Goal: Information Seeking & Learning: Learn about a topic

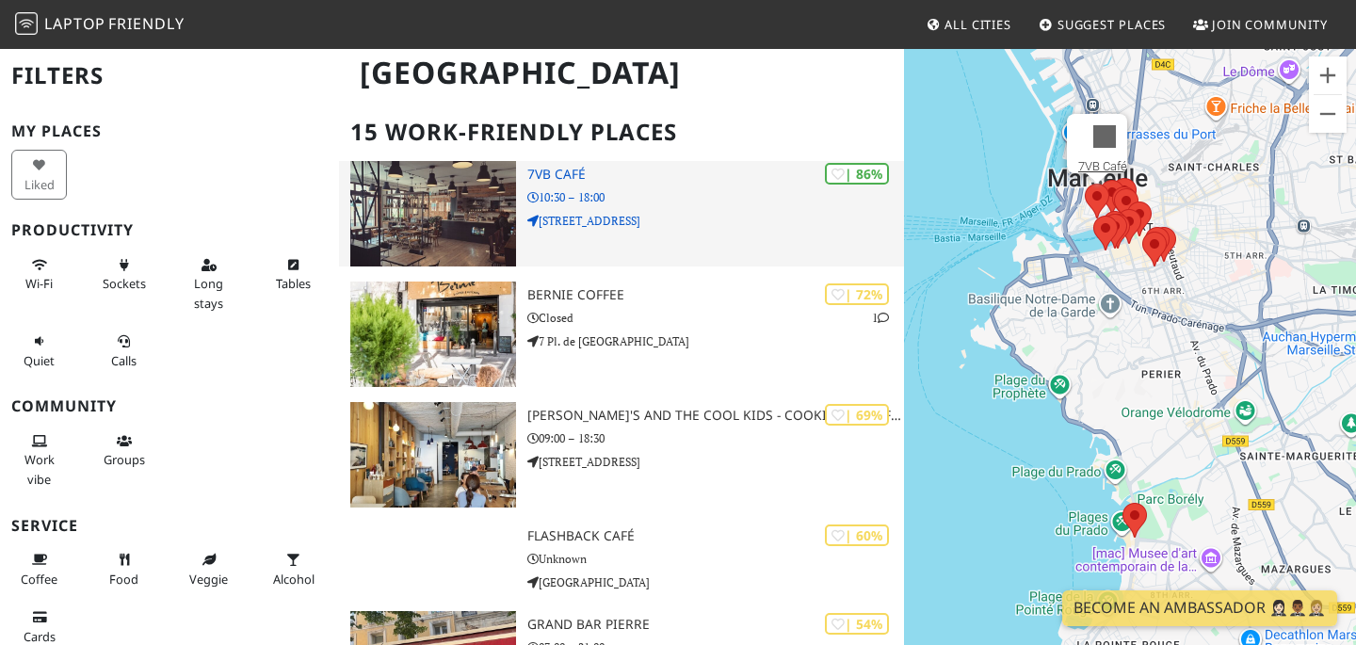
scroll to position [121, 0]
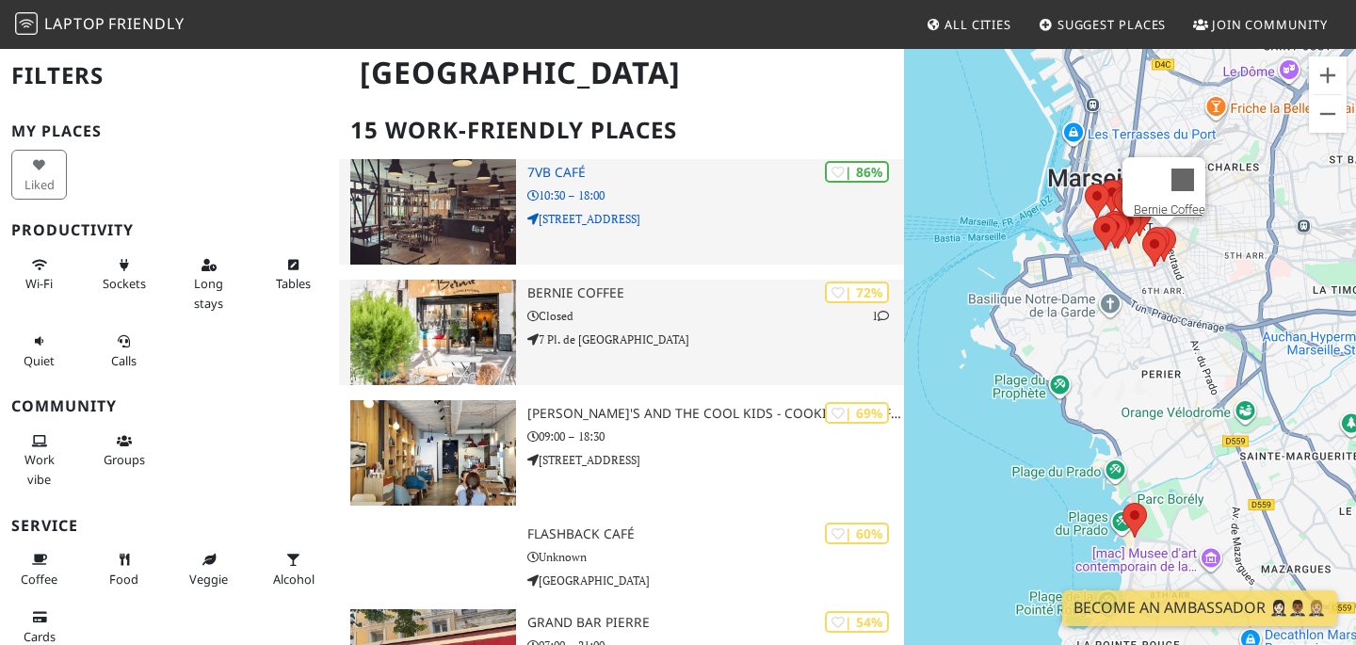
click at [628, 322] on p "Closed" at bounding box center [715, 316] width 377 height 18
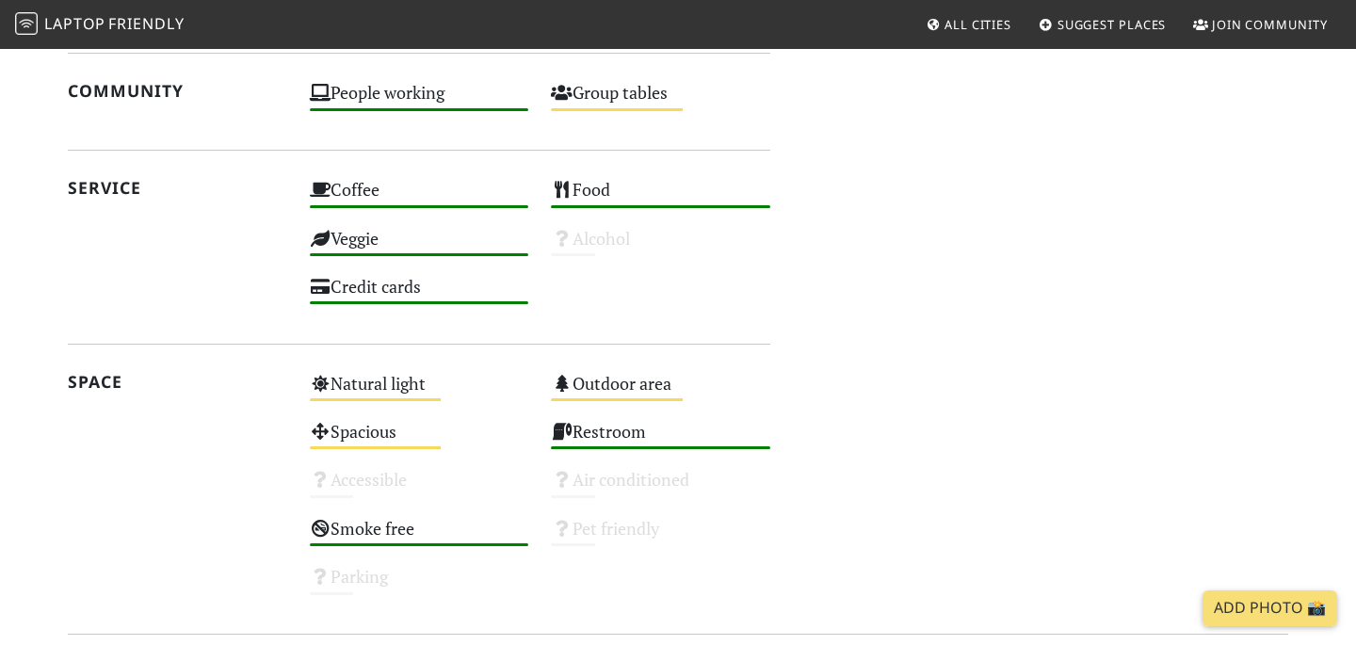
scroll to position [1030, 0]
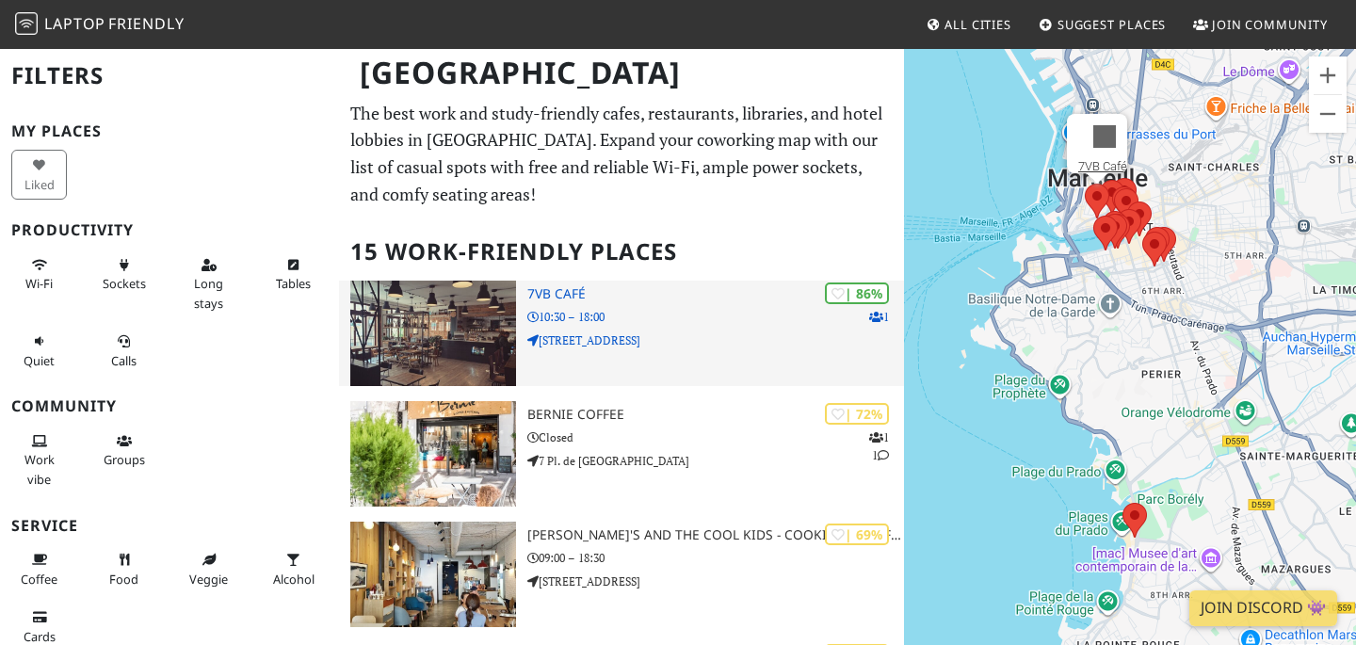
click at [573, 316] on p "10:30 – 18:00" at bounding box center [715, 317] width 377 height 18
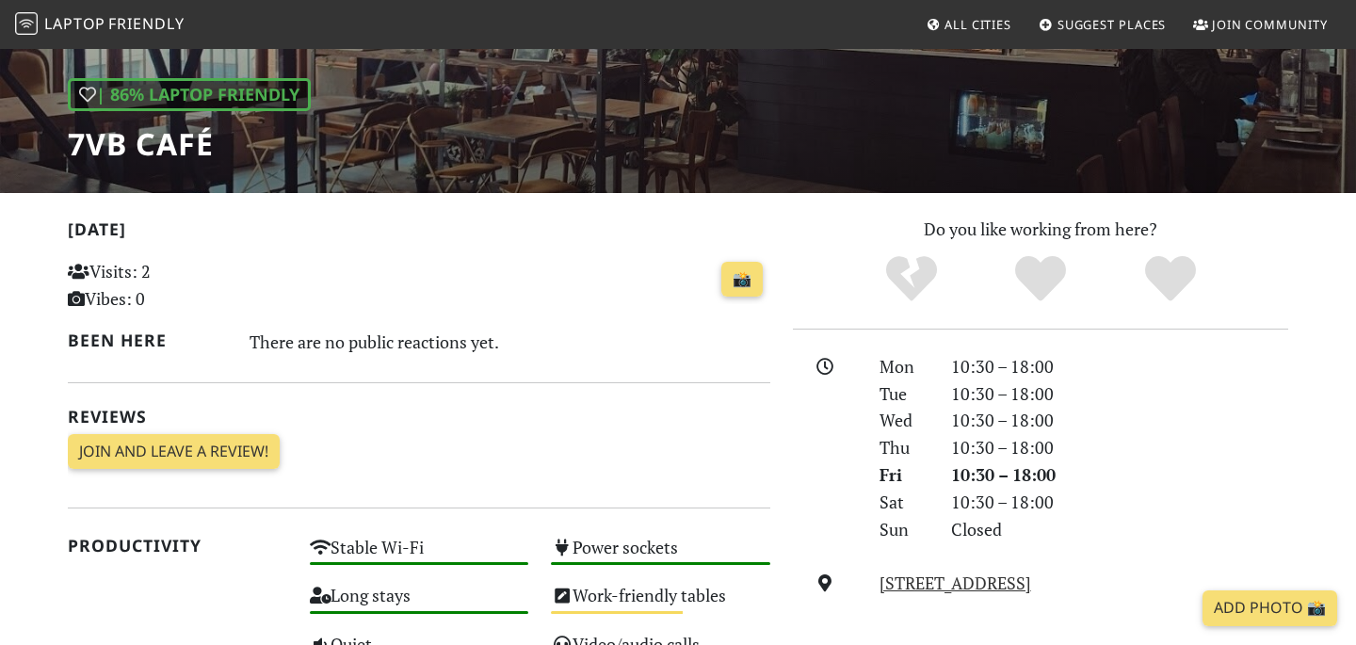
scroll to position [240, 0]
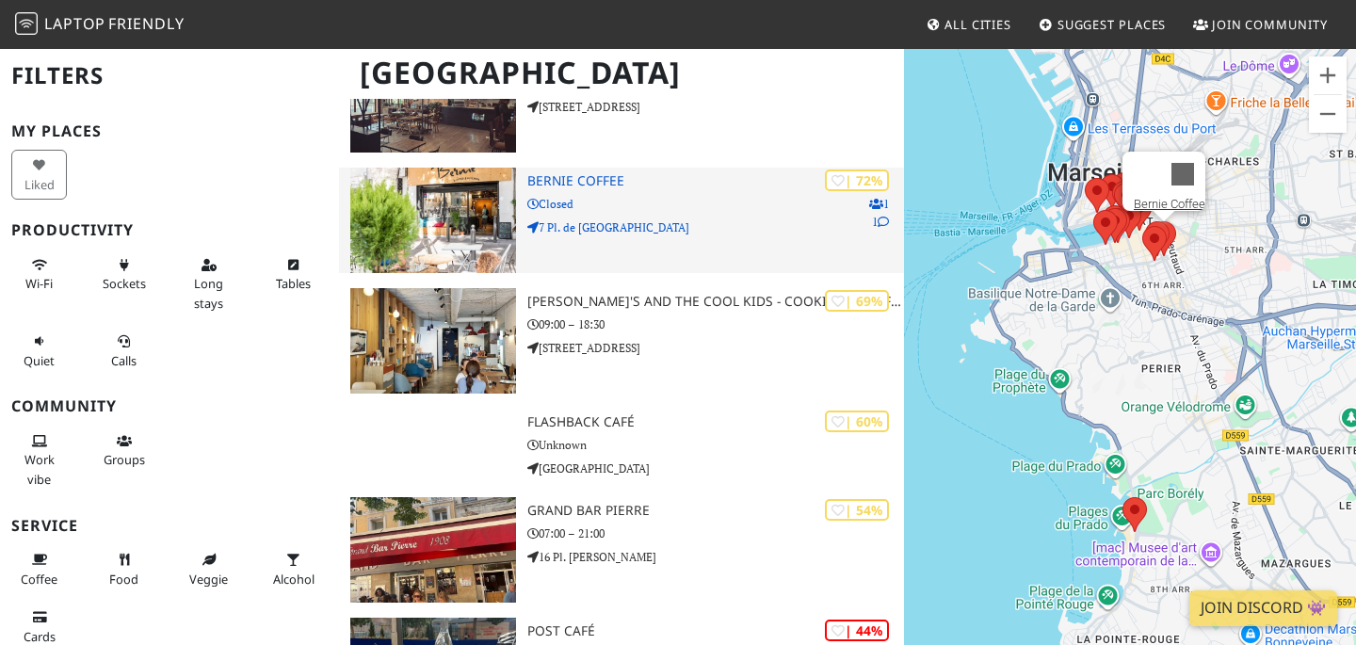
scroll to position [237, 0]
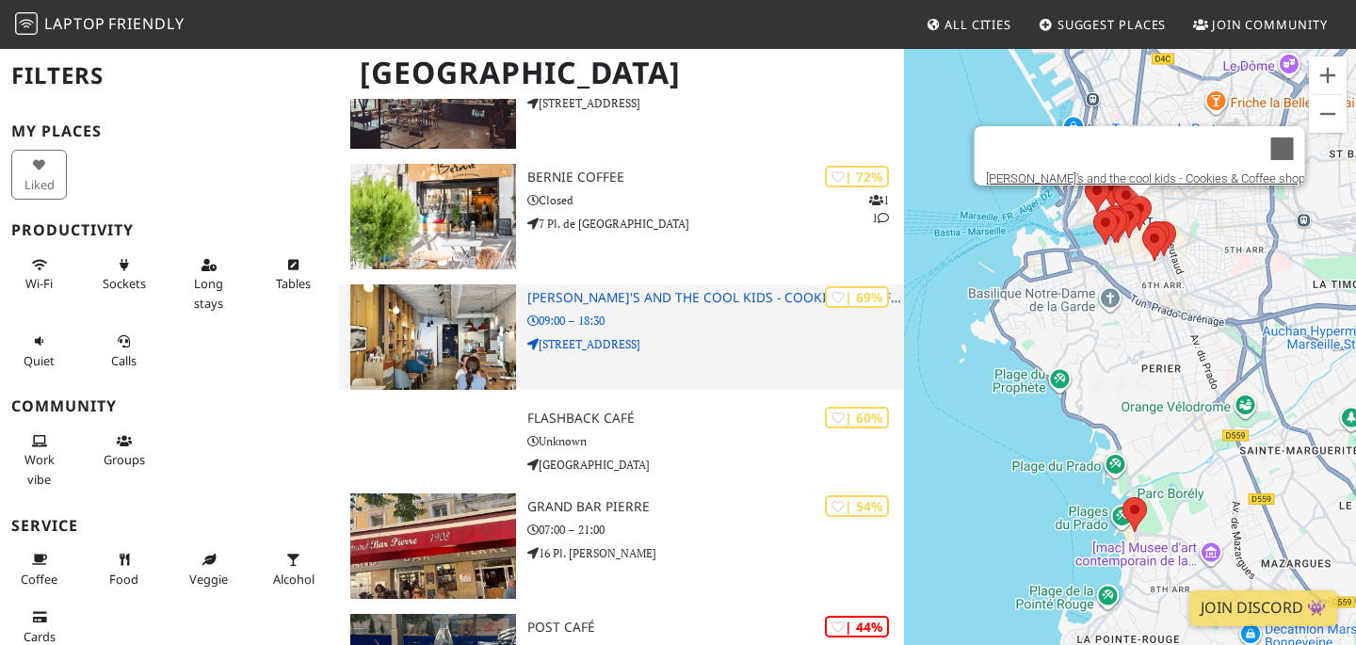
click at [573, 295] on h3 "[PERSON_NAME]'s and the cool kids - Cookies & Coffee shop" at bounding box center [715, 298] width 377 height 16
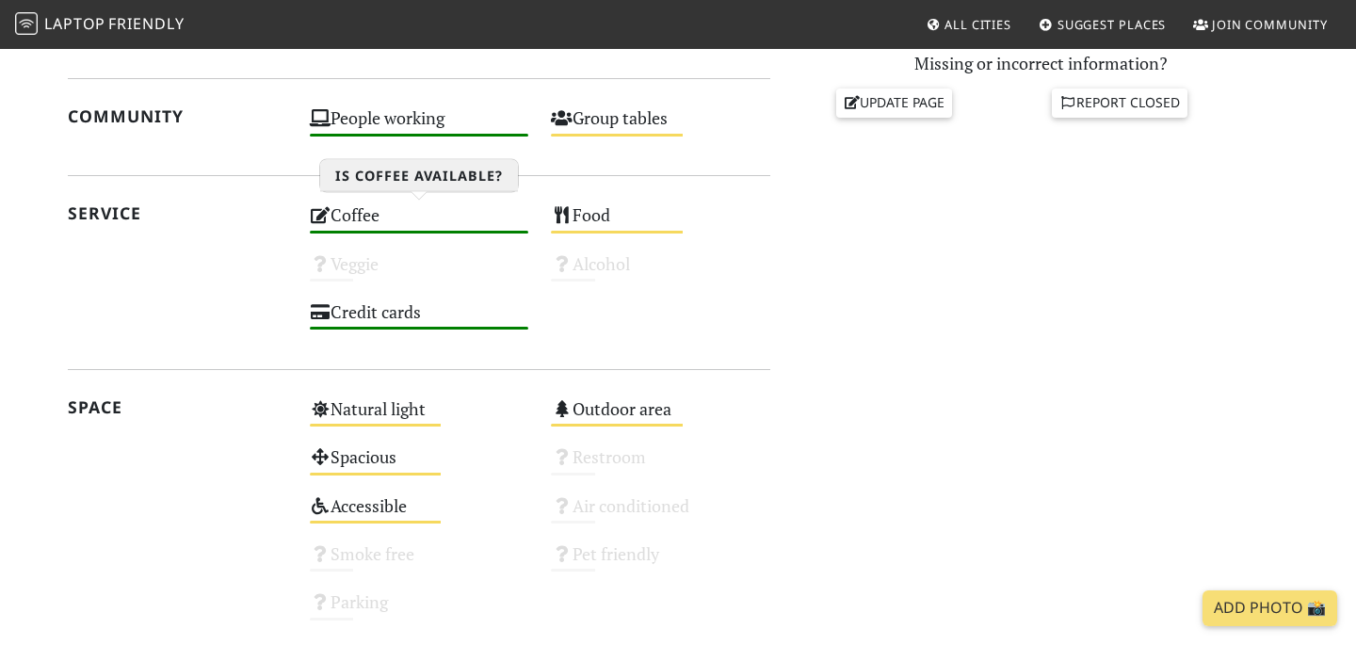
scroll to position [872, 0]
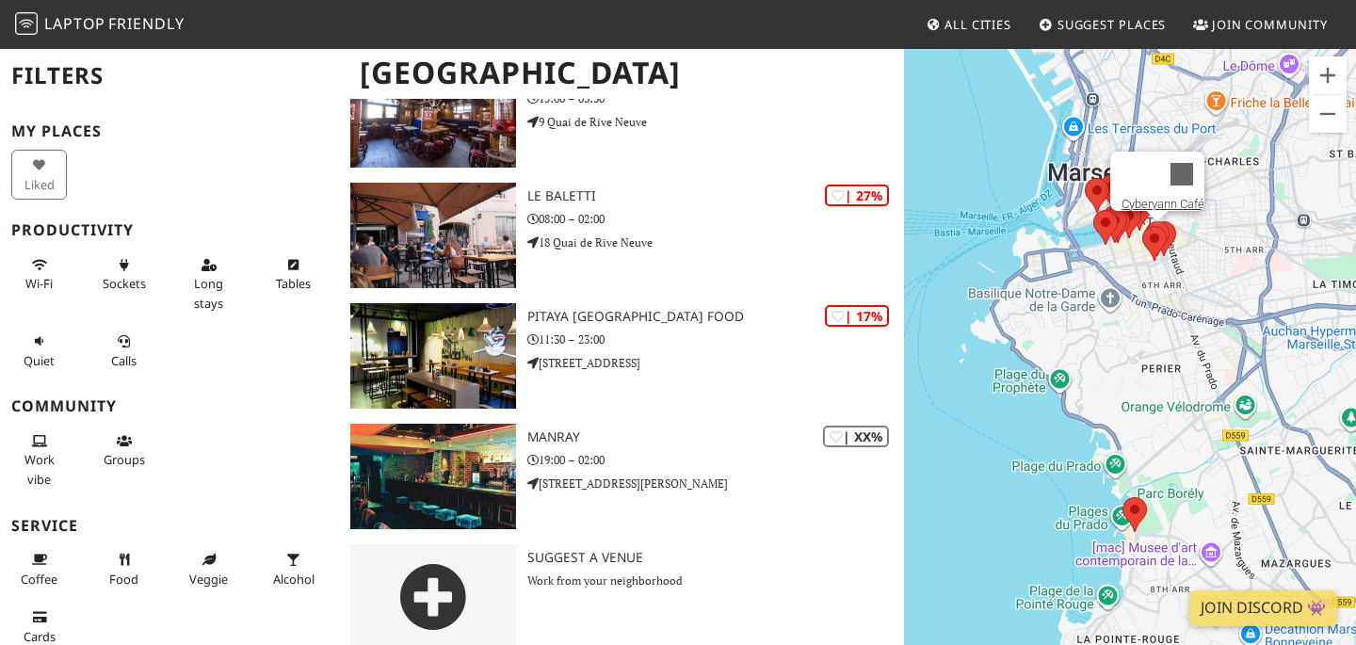
scroll to position [1531, 0]
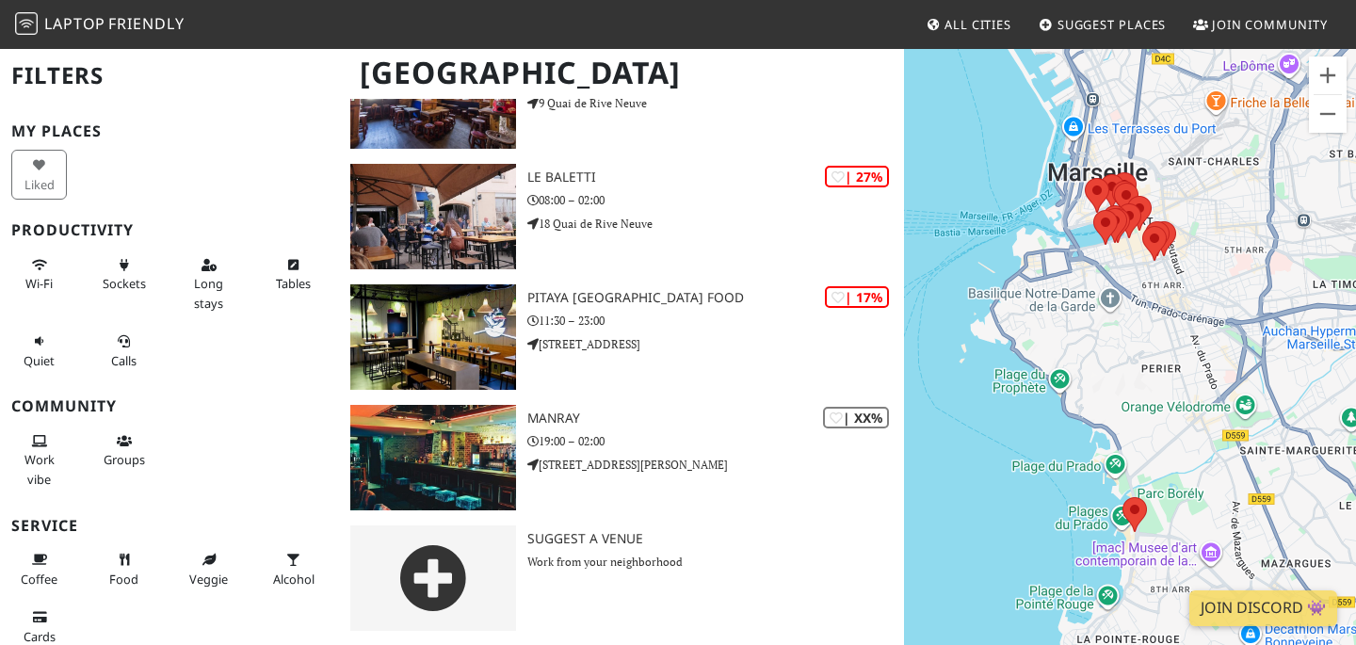
click at [1180, 266] on div "To navigate, press the arrow keys." at bounding box center [1130, 369] width 452 height 645
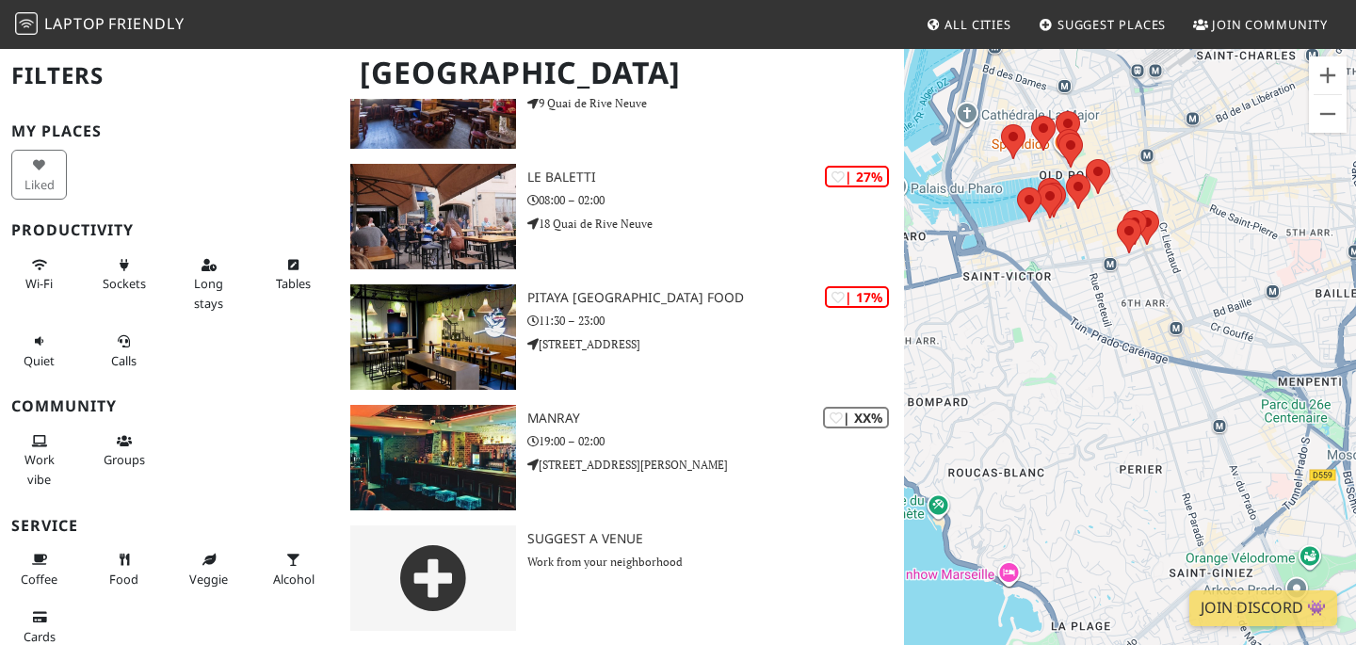
click at [1181, 258] on div "To navigate, press the arrow keys." at bounding box center [1130, 369] width 452 height 645
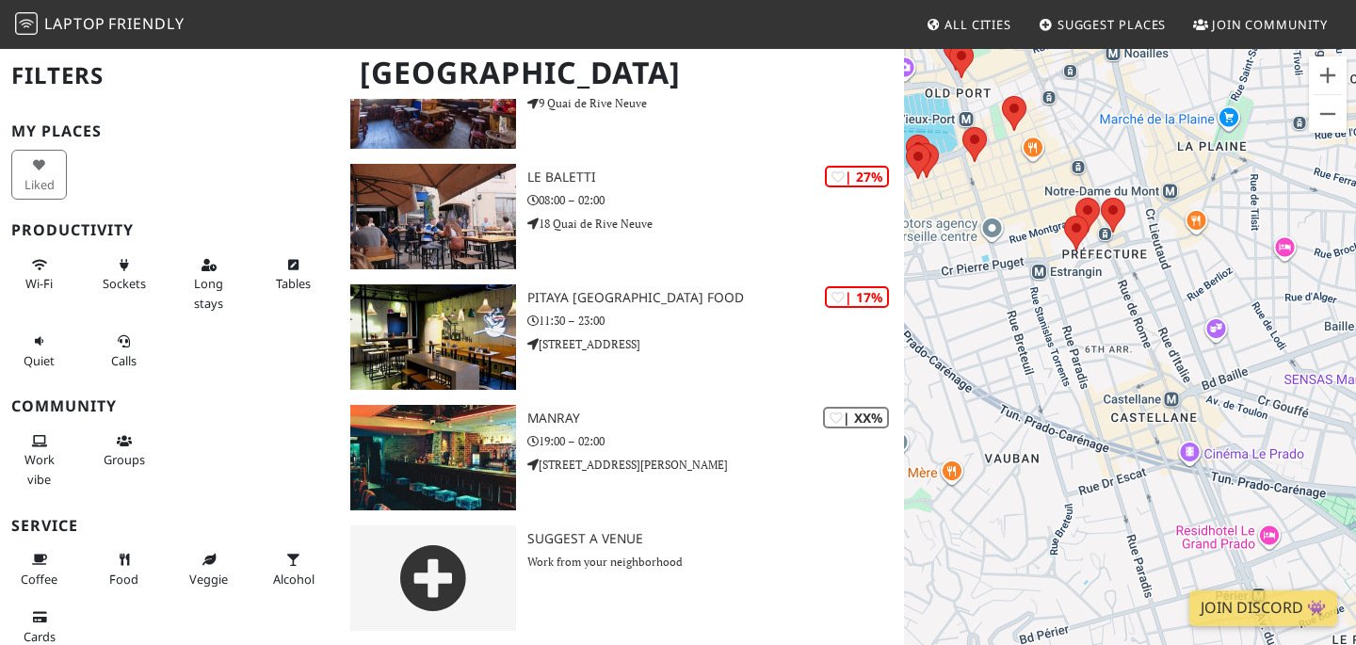
click at [1170, 249] on div "To navigate, press the arrow keys." at bounding box center [1130, 369] width 452 height 645
